Goal: Use online tool/utility: Use online tool/utility

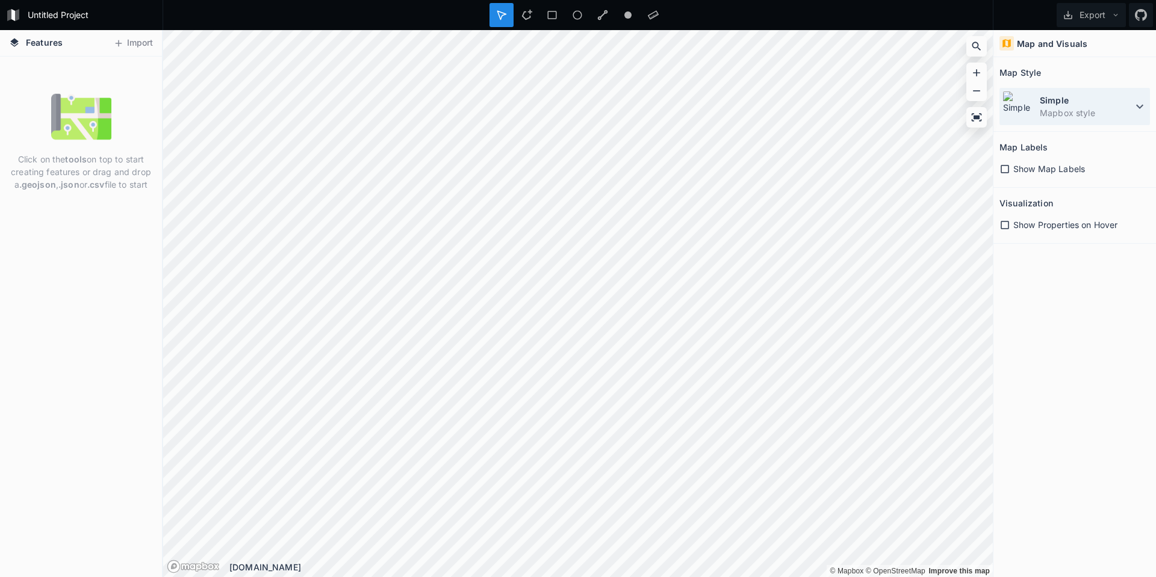
click at [1145, 101] on icon at bounding box center [1140, 106] width 14 height 14
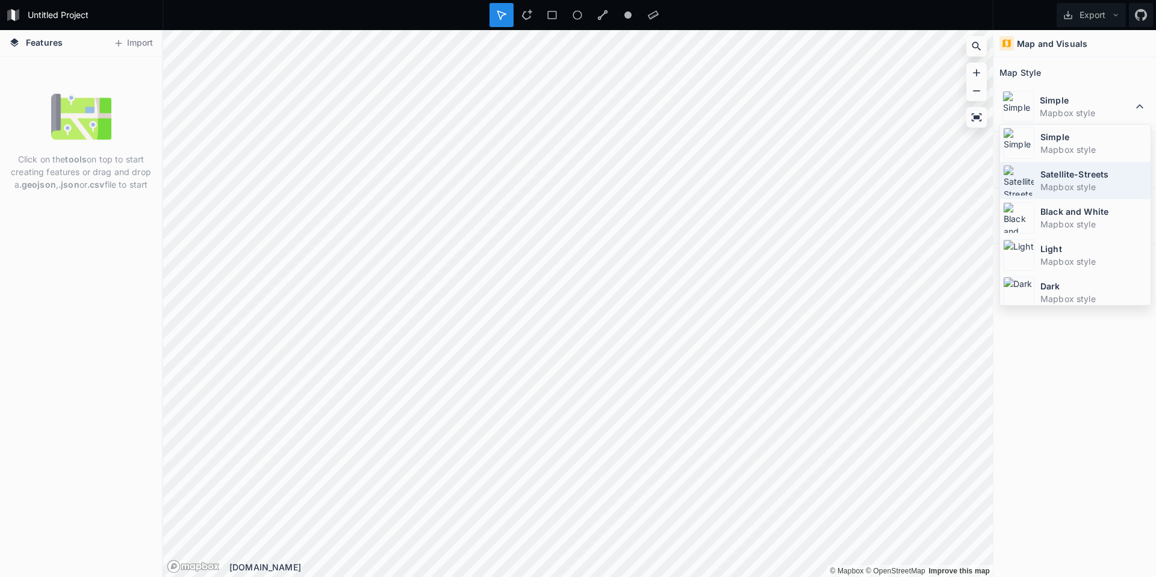
click at [1086, 178] on dt "Satellite-Streets" at bounding box center [1094, 174] width 107 height 13
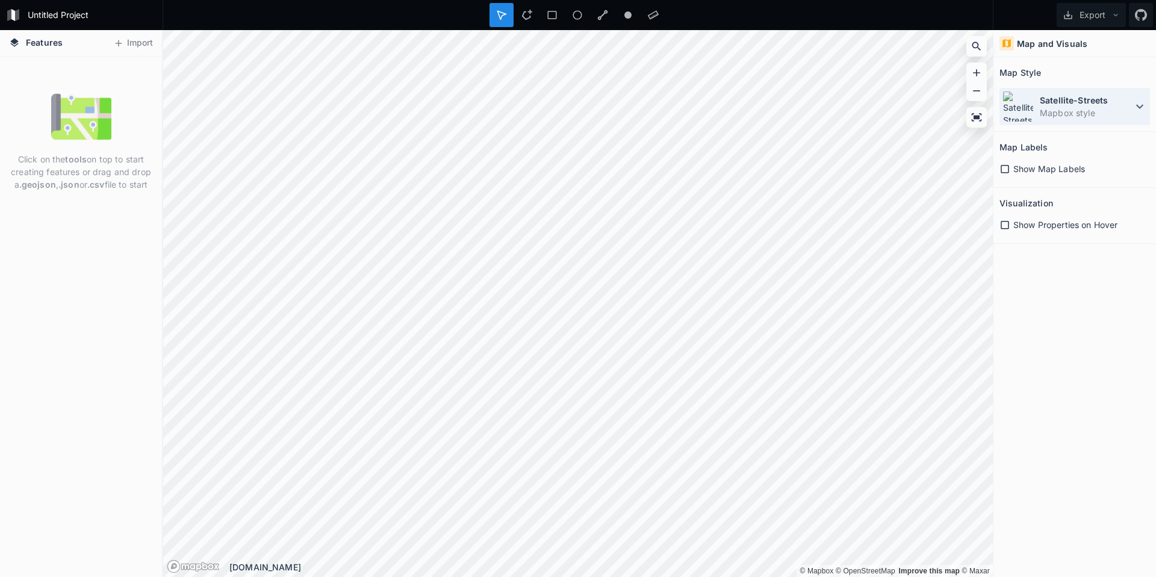
click at [1121, 99] on dt "Satellite-Streets" at bounding box center [1086, 100] width 93 height 13
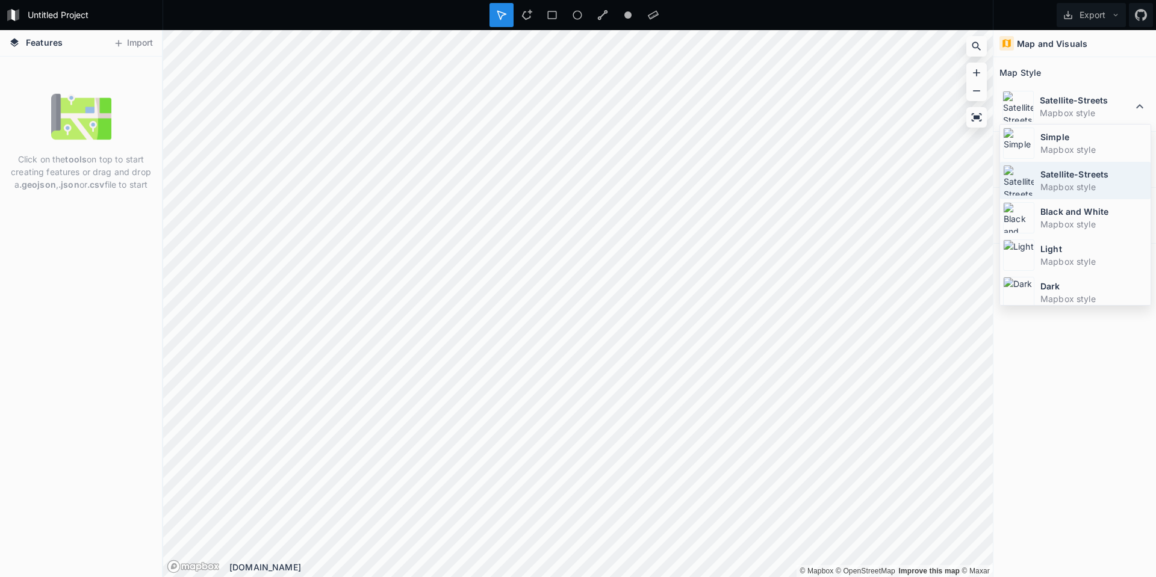
click at [1076, 178] on dt "Satellite-Streets" at bounding box center [1094, 174] width 107 height 13
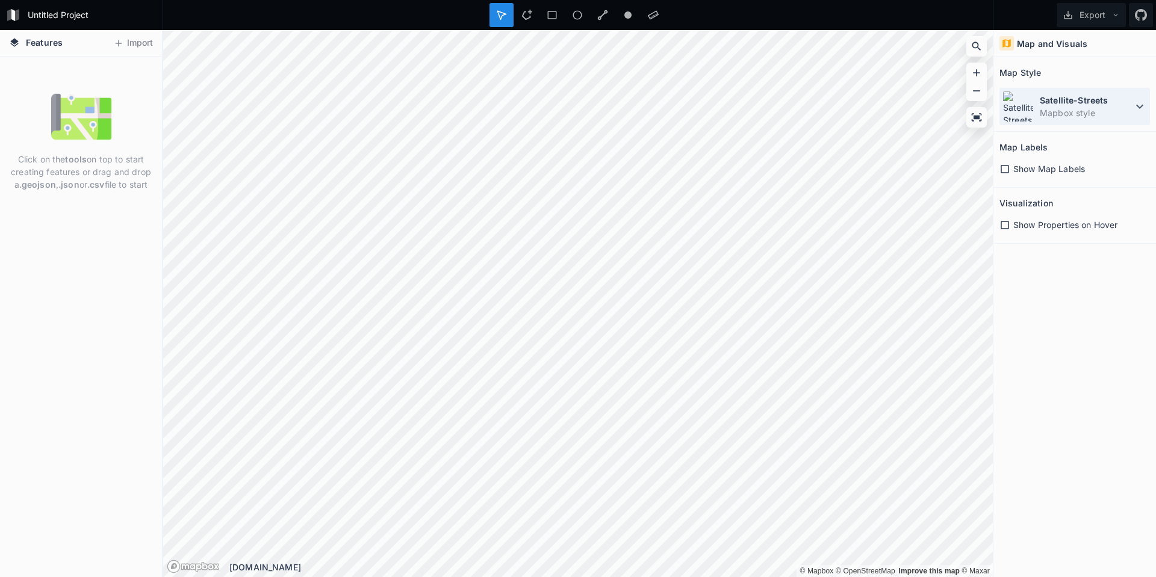
click at [1124, 104] on dt "Satellite-Streets" at bounding box center [1086, 100] width 93 height 13
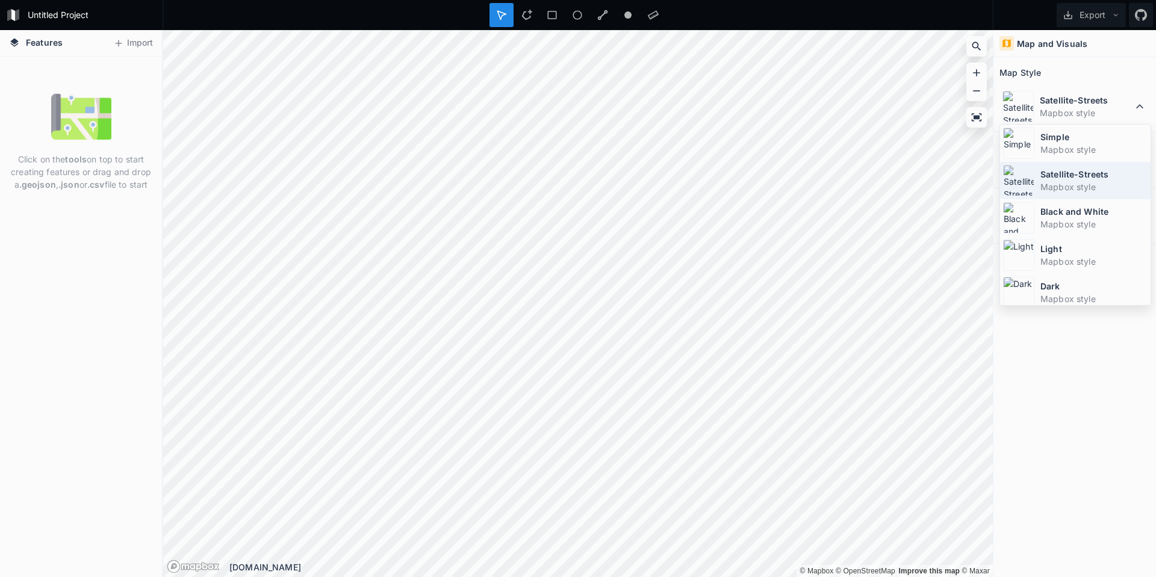
click at [1095, 170] on dt "Satellite-Streets" at bounding box center [1094, 174] width 107 height 13
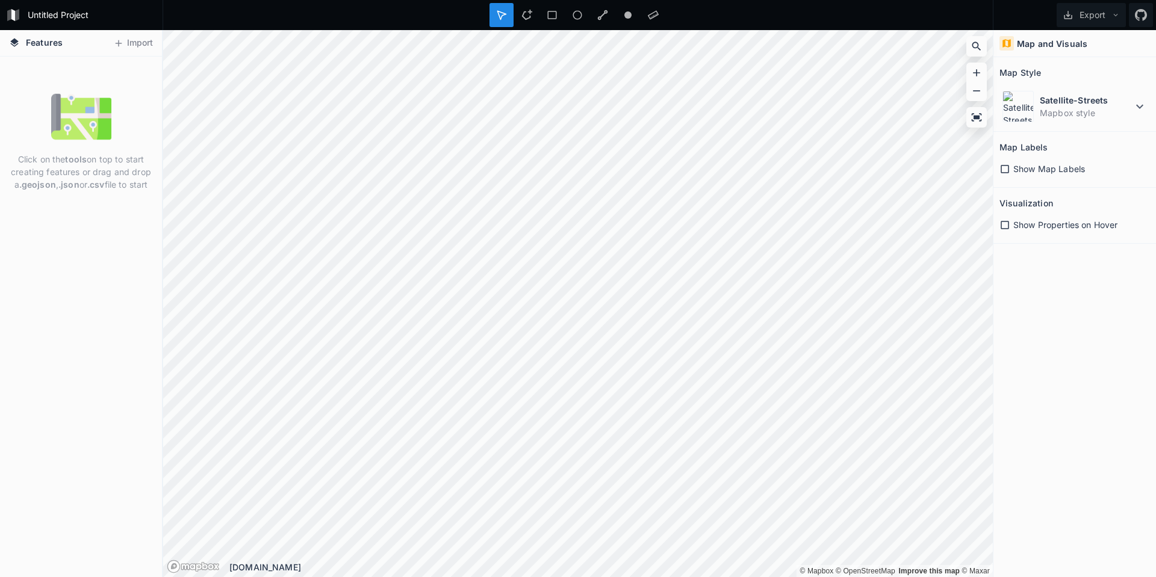
click at [997, 171] on section "Map Labels Show Map Labels" at bounding box center [1075, 160] width 163 height 56
click at [1003, 170] on icon at bounding box center [1005, 169] width 11 height 11
click at [975, 39] on div at bounding box center [977, 46] width 18 height 18
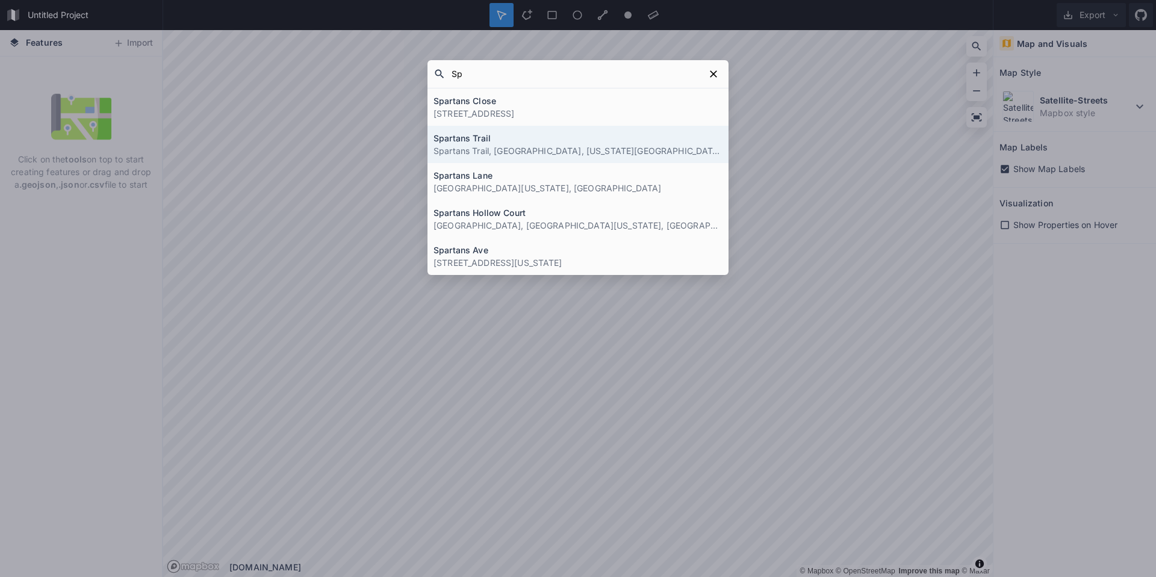
type input "S"
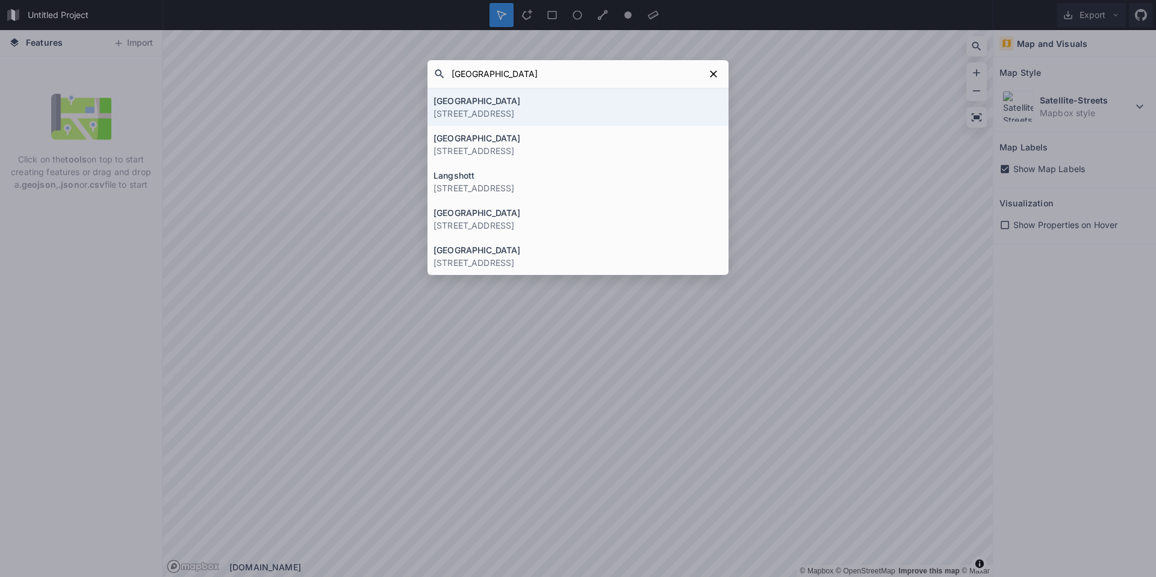
drag, startPoint x: 567, startPoint y: 79, endPoint x: 432, endPoint y: 75, distance: 135.0
click at [432, 75] on form "[GEOGRAPHIC_DATA]" at bounding box center [578, 74] width 301 height 28
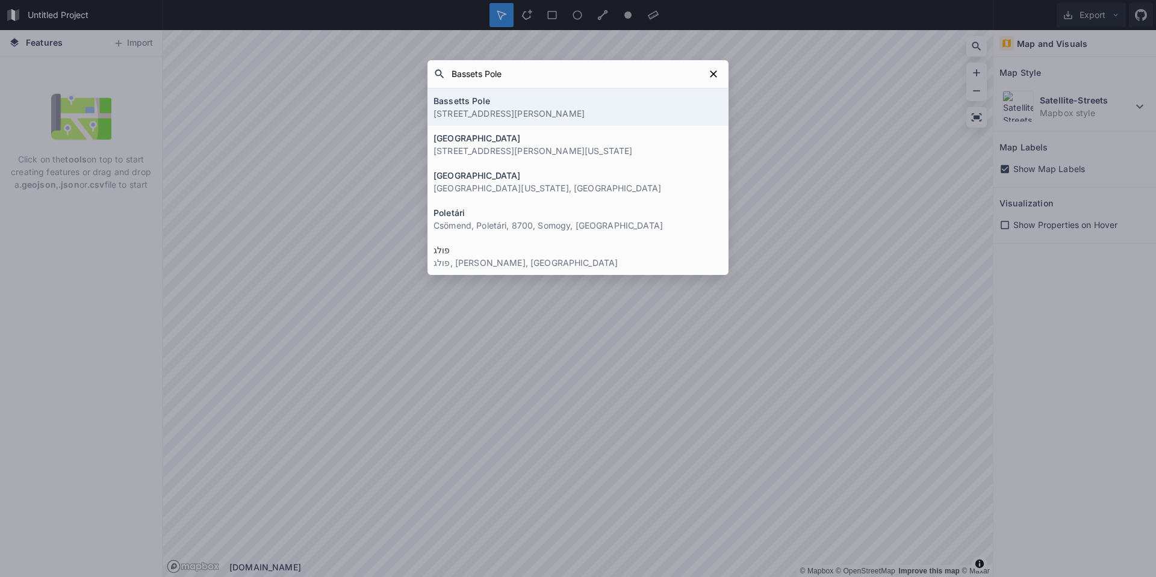
type input "Bassets Pole"
click at [473, 102] on h4 "Bassetts Pole" at bounding box center [578, 101] width 289 height 13
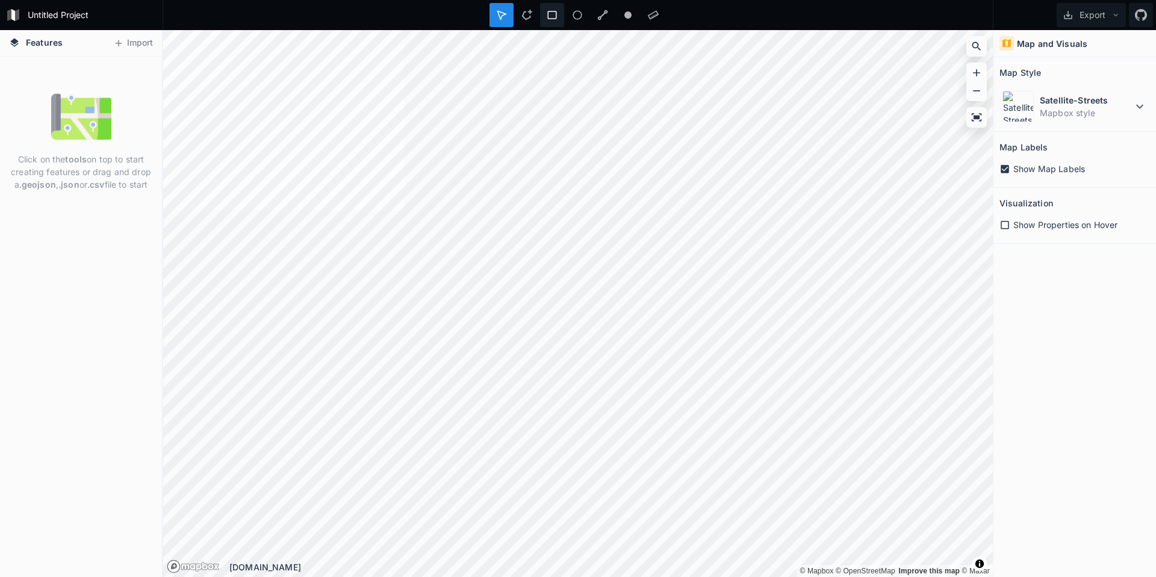
click at [554, 12] on icon at bounding box center [552, 15] width 11 height 11
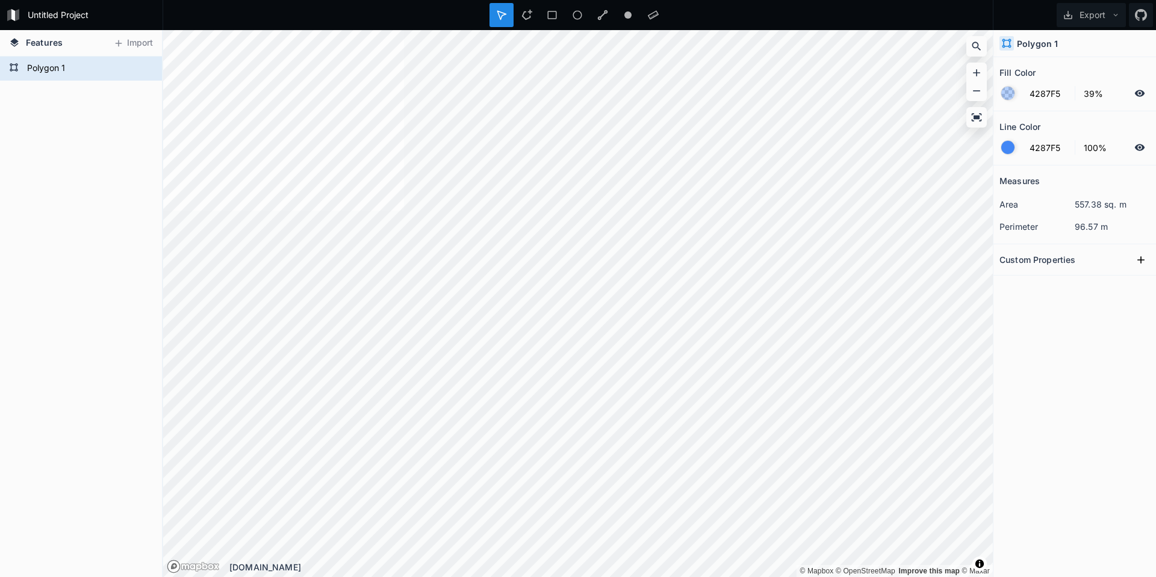
click at [1091, 222] on dd "96.57 m" at bounding box center [1112, 226] width 75 height 13
click at [1089, 225] on dd "96.57 m" at bounding box center [1112, 226] width 75 height 13
click at [1136, 258] on icon at bounding box center [1141, 260] width 12 height 12
click at [1040, 282] on input "property 1" at bounding box center [1030, 281] width 61 height 18
